Goal: Navigation & Orientation: Go to known website

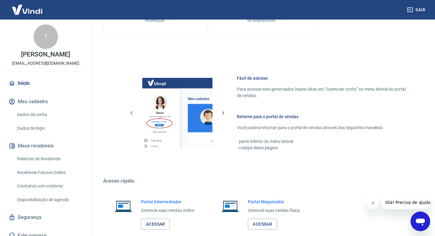
scroll to position [316, 0]
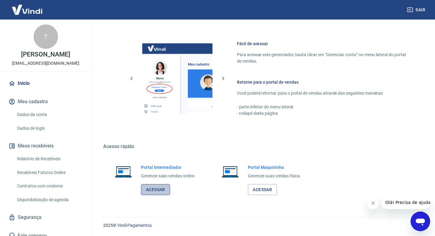
click at [156, 192] on link "Acessar" at bounding box center [155, 189] width 29 height 11
